Goal: Information Seeking & Learning: Learn about a topic

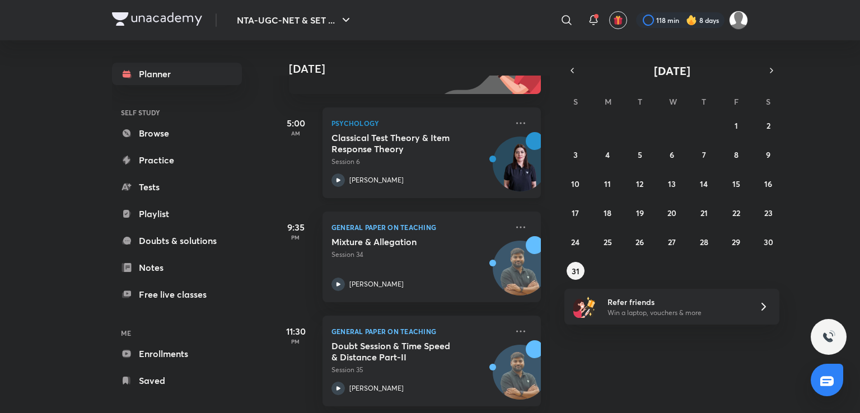
scroll to position [148, 0]
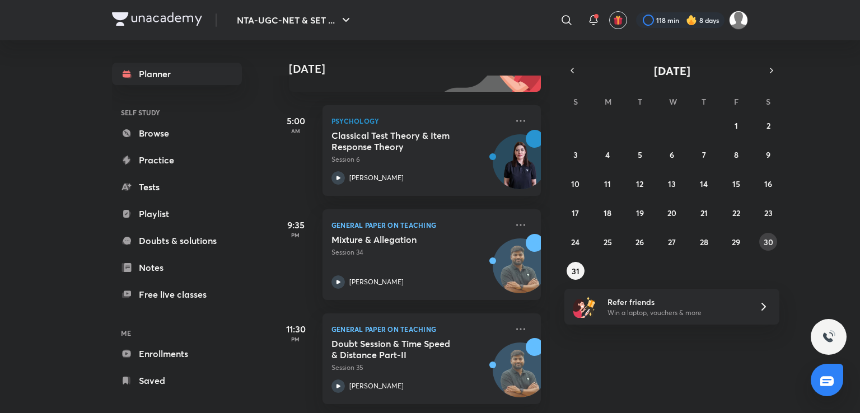
click at [768, 242] on abbr "30" at bounding box center [769, 242] width 10 height 11
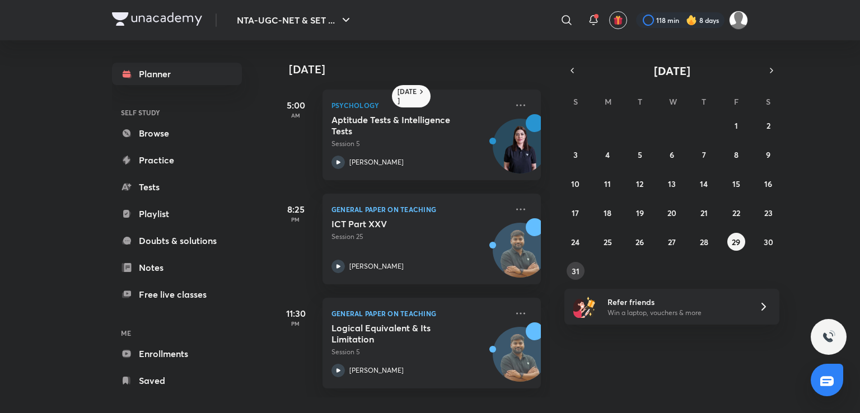
click at [579, 269] on button "31" at bounding box center [576, 271] width 18 height 18
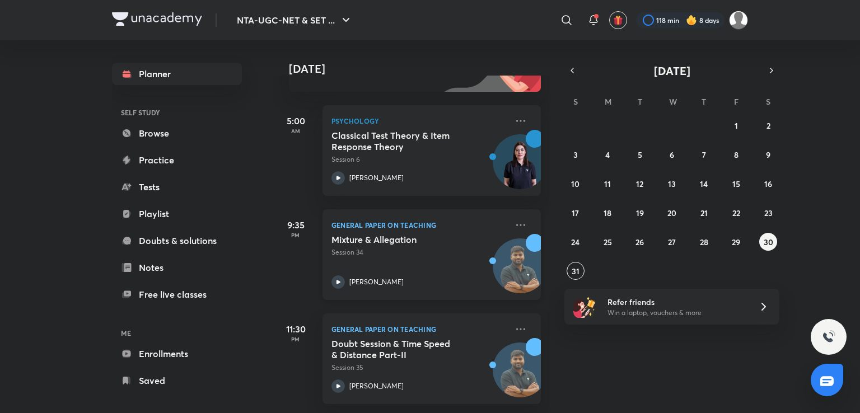
click at [421, 255] on div "Mixture & Allegation Session 34 Rajat Kumar" at bounding box center [419, 261] width 176 height 55
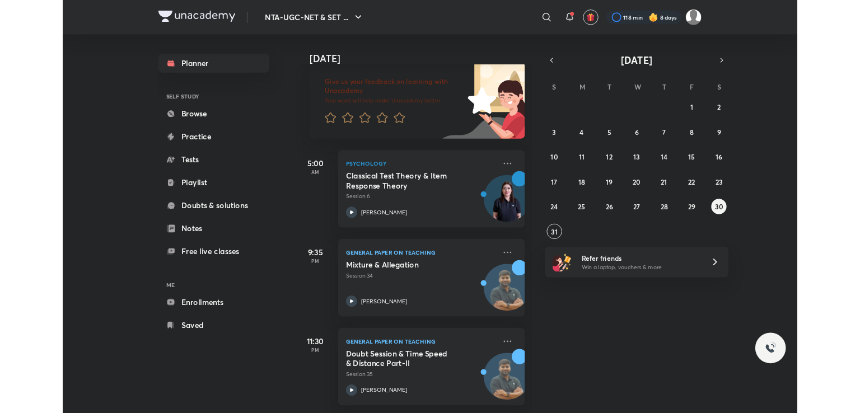
scroll to position [77, 0]
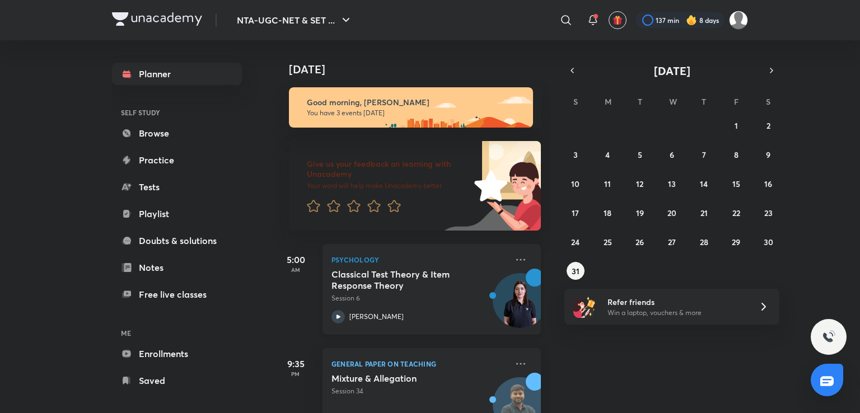
scroll to position [148, 0]
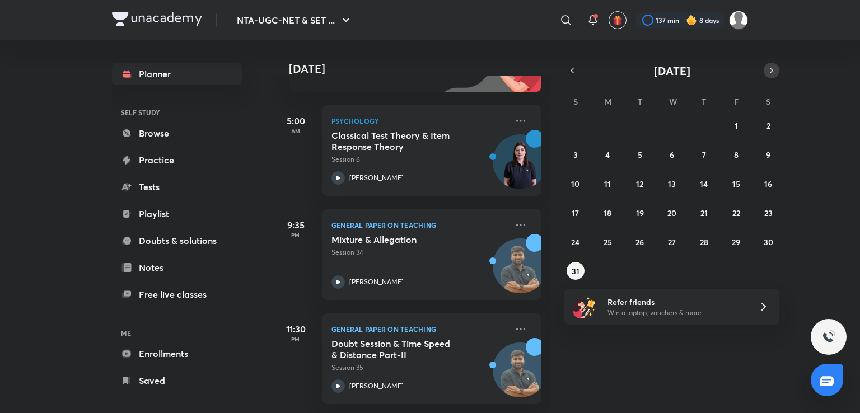
click at [771, 69] on icon "button" at bounding box center [771, 70] width 2 height 4
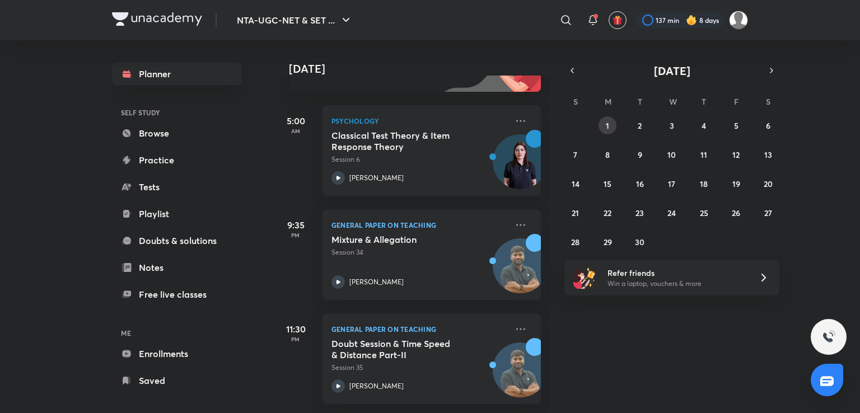
click at [611, 123] on button "1" at bounding box center [608, 125] width 18 height 18
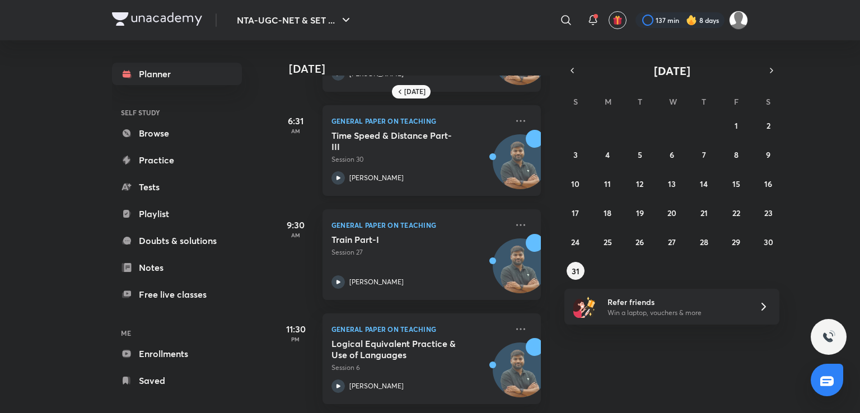
scroll to position [0, 0]
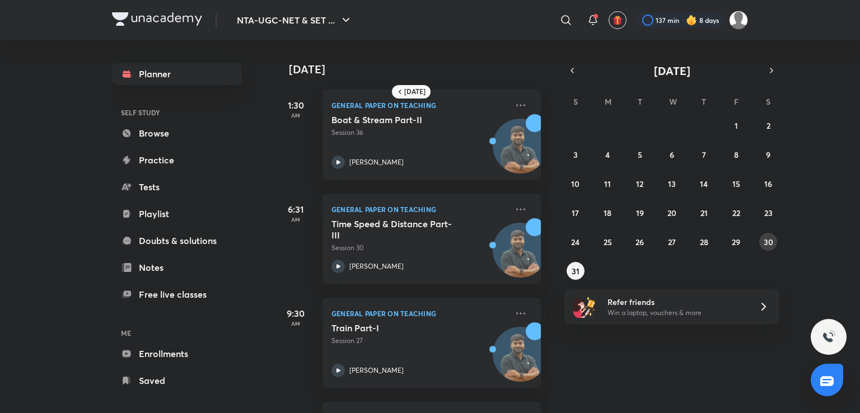
click at [770, 246] on abbr "30" at bounding box center [769, 242] width 10 height 11
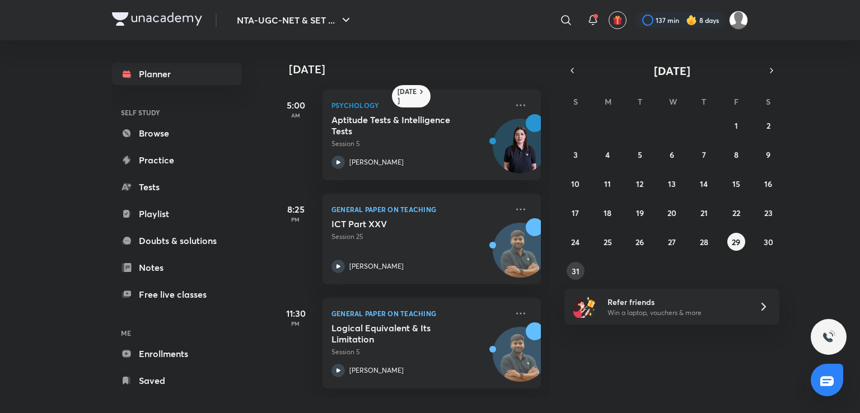
click at [576, 272] on abbr "31" at bounding box center [576, 271] width 8 height 11
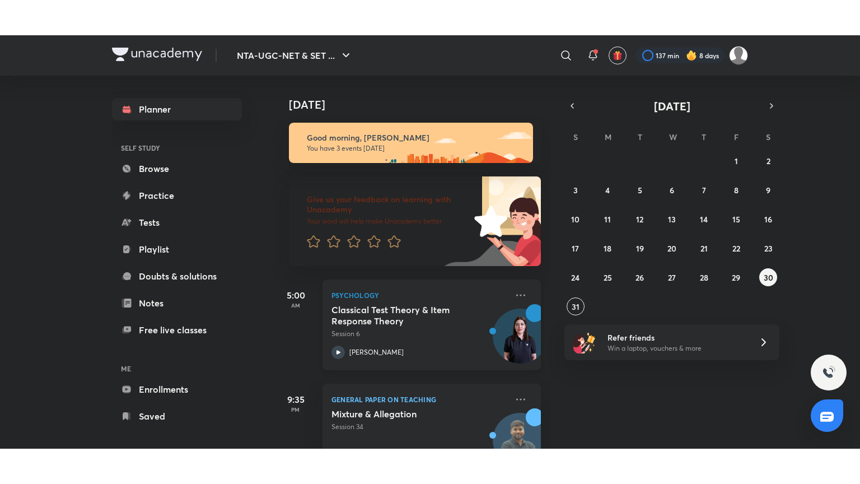
scroll to position [148, 0]
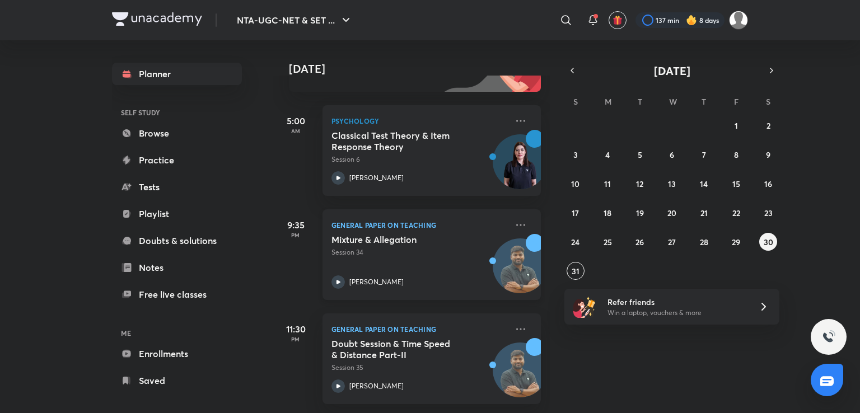
click at [359, 285] on div "General Paper on Teaching Mixture & Allegation Session 34 Rajat Kumar" at bounding box center [432, 254] width 218 height 91
click at [448, 343] on h5 "Doubt Session & Time Speed & Distance Part-II" at bounding box center [400, 349] width 139 height 22
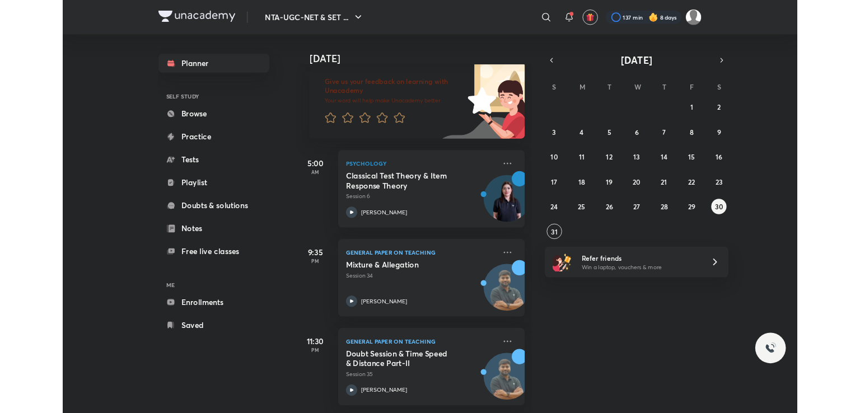
scroll to position [77, 0]
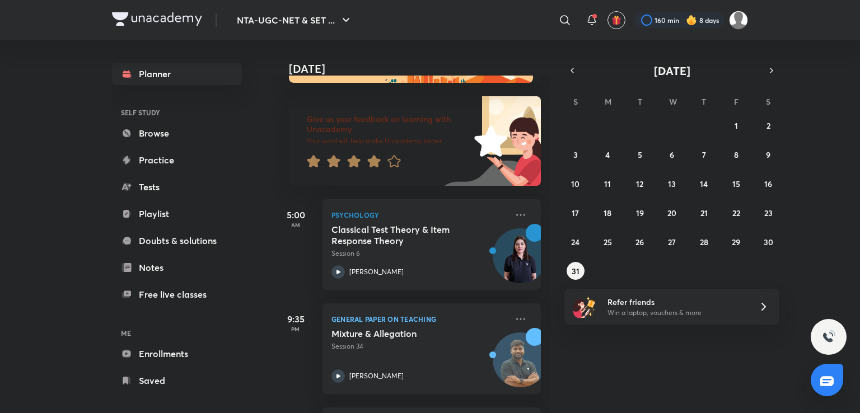
scroll to position [105, 0]
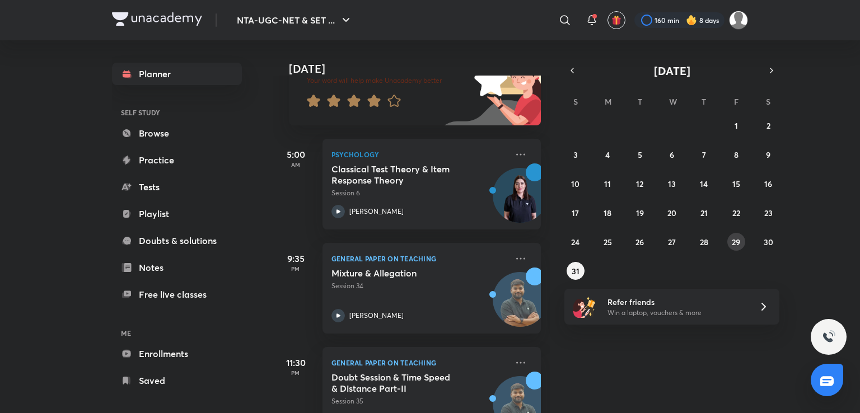
click at [732, 242] on abbr "29" at bounding box center [736, 242] width 8 height 11
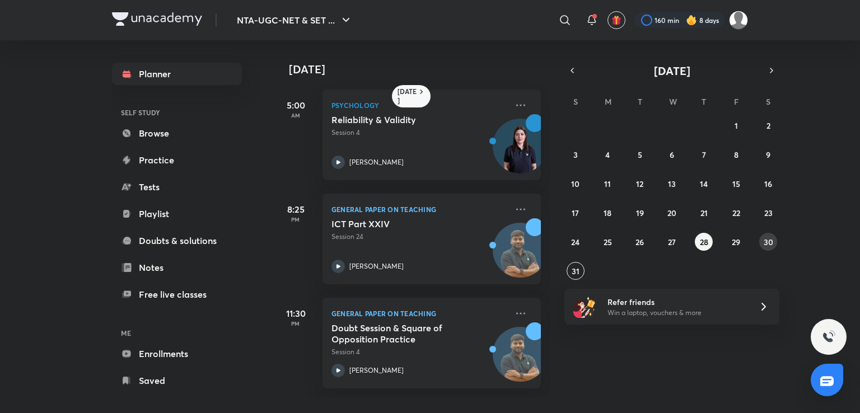
click at [767, 245] on abbr "30" at bounding box center [769, 242] width 10 height 11
click at [580, 270] on button "31" at bounding box center [576, 271] width 18 height 18
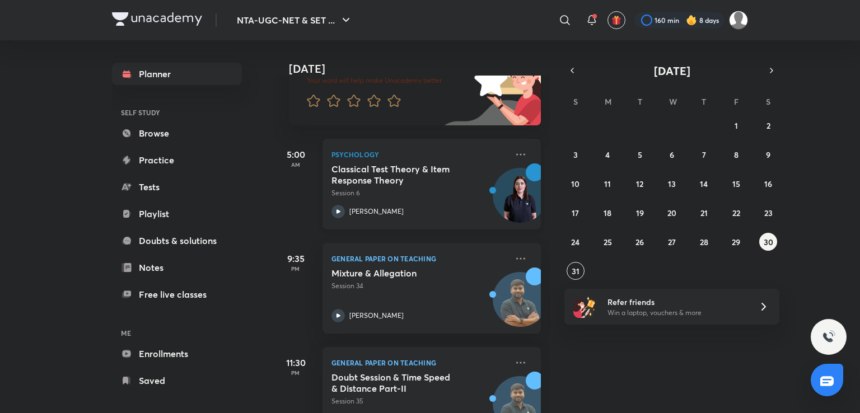
scroll to position [148, 0]
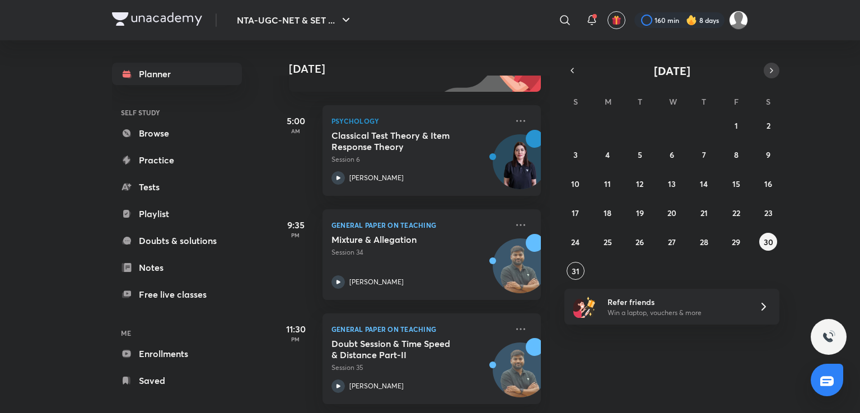
click at [774, 66] on icon "button" at bounding box center [771, 71] width 9 height 10
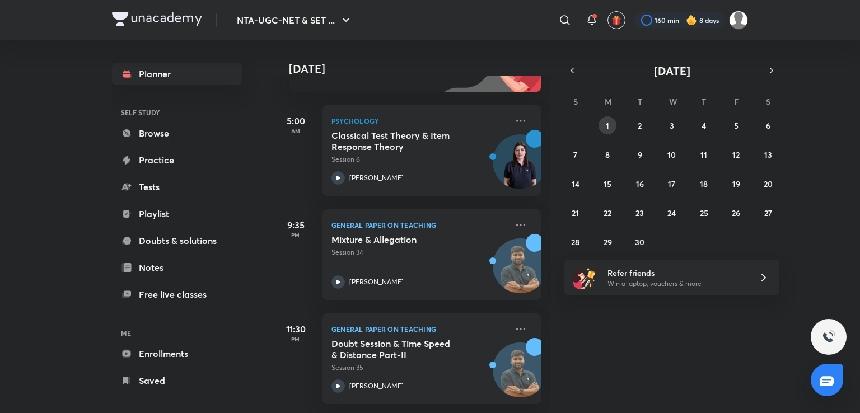
click at [609, 123] on abbr "1" at bounding box center [607, 125] width 3 height 11
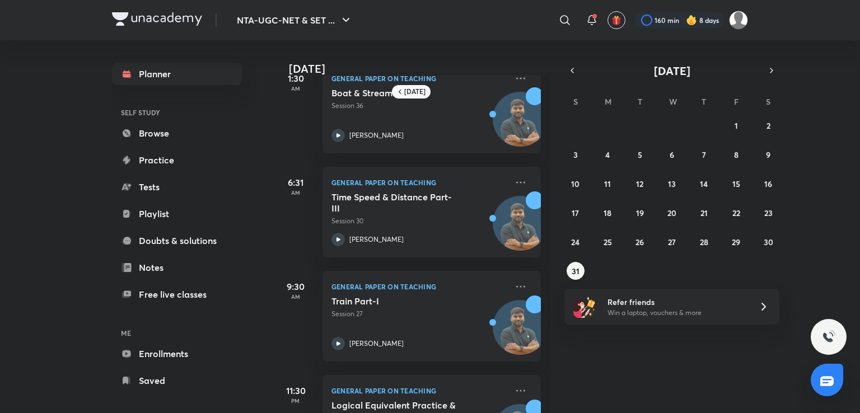
scroll to position [0, 0]
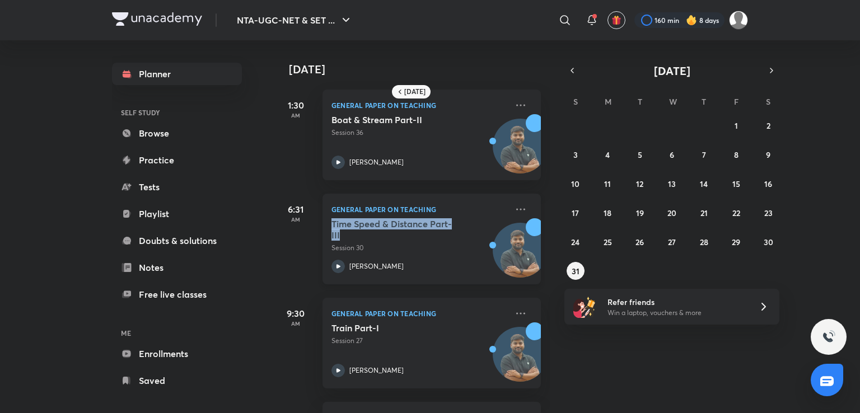
drag, startPoint x: 452, startPoint y: 197, endPoint x: 441, endPoint y: 235, distance: 39.7
click at [441, 235] on div "General Paper on Teaching Time Speed & Distance Part-III Session 30 Rajat Kumar" at bounding box center [432, 239] width 218 height 91
click at [298, 254] on div "6:31 AM" at bounding box center [295, 239] width 45 height 91
click at [397, 128] on p "Session 36" at bounding box center [419, 133] width 176 height 10
click at [412, 142] on div "Boat & Stream Part-II Session 36 Rajat Kumar" at bounding box center [419, 141] width 176 height 55
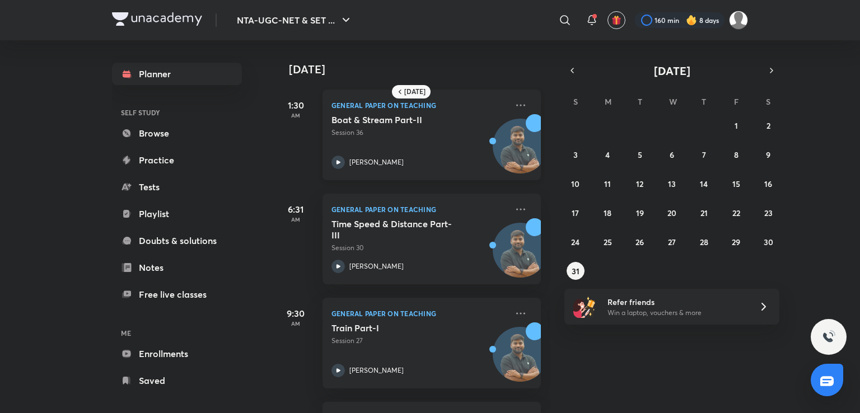
click at [412, 142] on div "Boat & Stream Part-II Session 36 Rajat Kumar" at bounding box center [419, 141] width 176 height 55
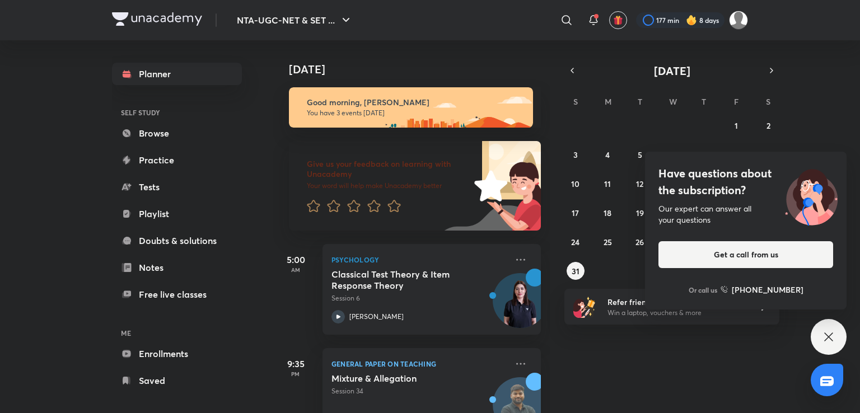
click at [483, 62] on div "[DATE]" at bounding box center [412, 58] width 279 height 36
click at [832, 342] on icon at bounding box center [828, 336] width 13 height 13
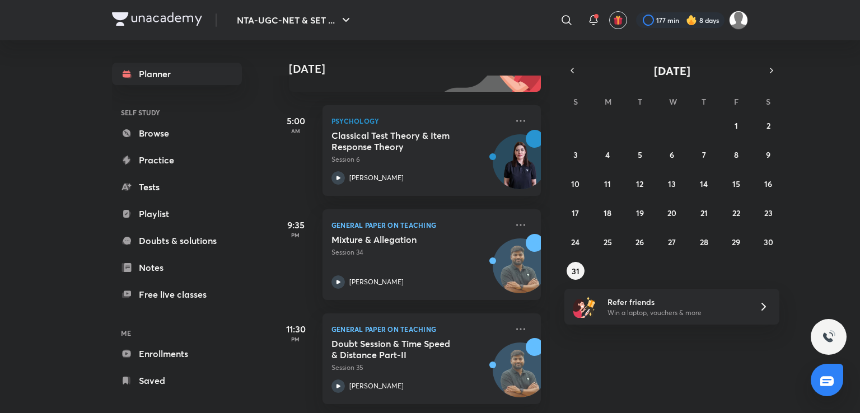
scroll to position [148, 0]
click at [767, 70] on icon "button" at bounding box center [771, 71] width 9 height 10
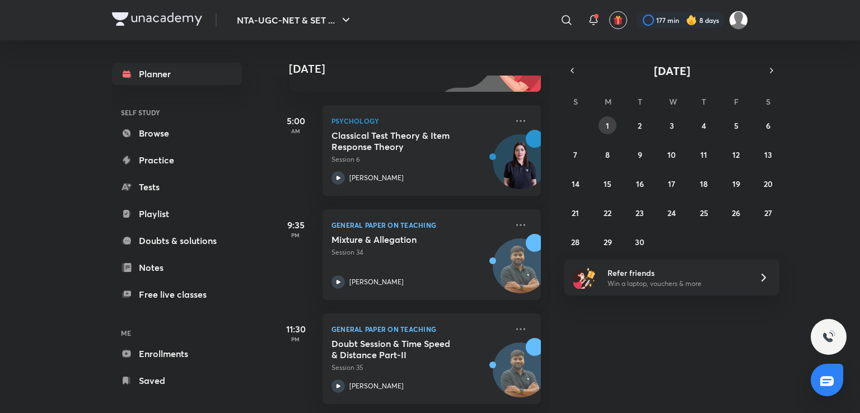
click at [612, 122] on button "1" at bounding box center [608, 125] width 18 height 18
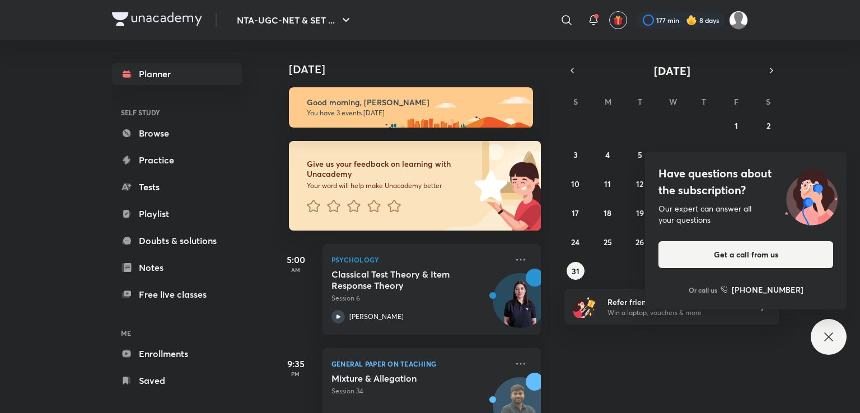
click at [834, 349] on div "Have questions about the subscription? Our expert can answer all your questions…" at bounding box center [829, 337] width 36 height 36
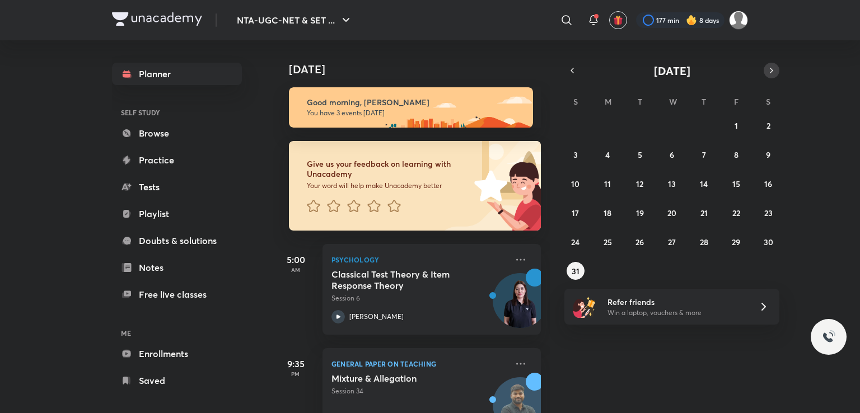
click at [773, 67] on icon "button" at bounding box center [771, 71] width 9 height 10
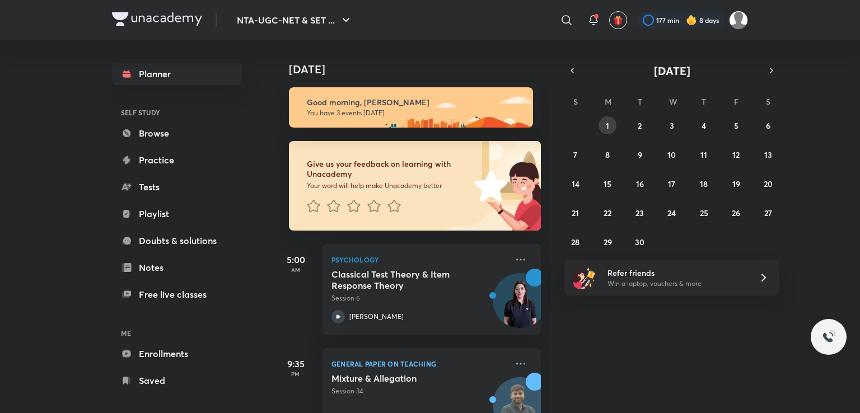
click at [609, 123] on abbr "1" at bounding box center [607, 125] width 3 height 11
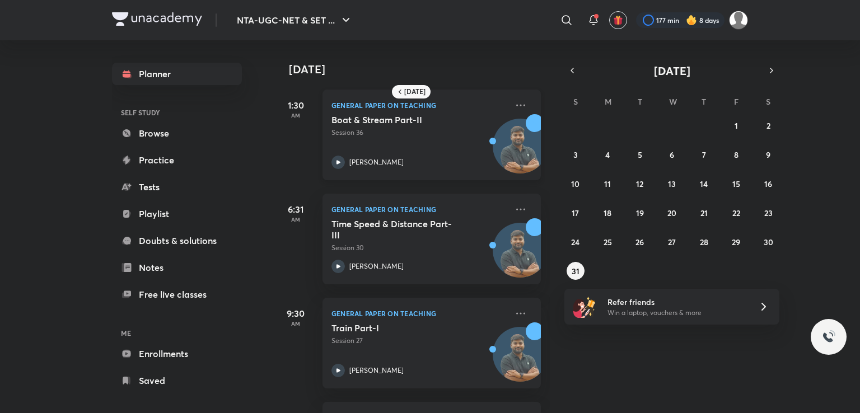
click at [436, 132] on p "Session 36" at bounding box center [419, 133] width 176 height 10
click at [436, 133] on p "Session 36" at bounding box center [419, 133] width 176 height 10
